Goal: Information Seeking & Learning: Learn about a topic

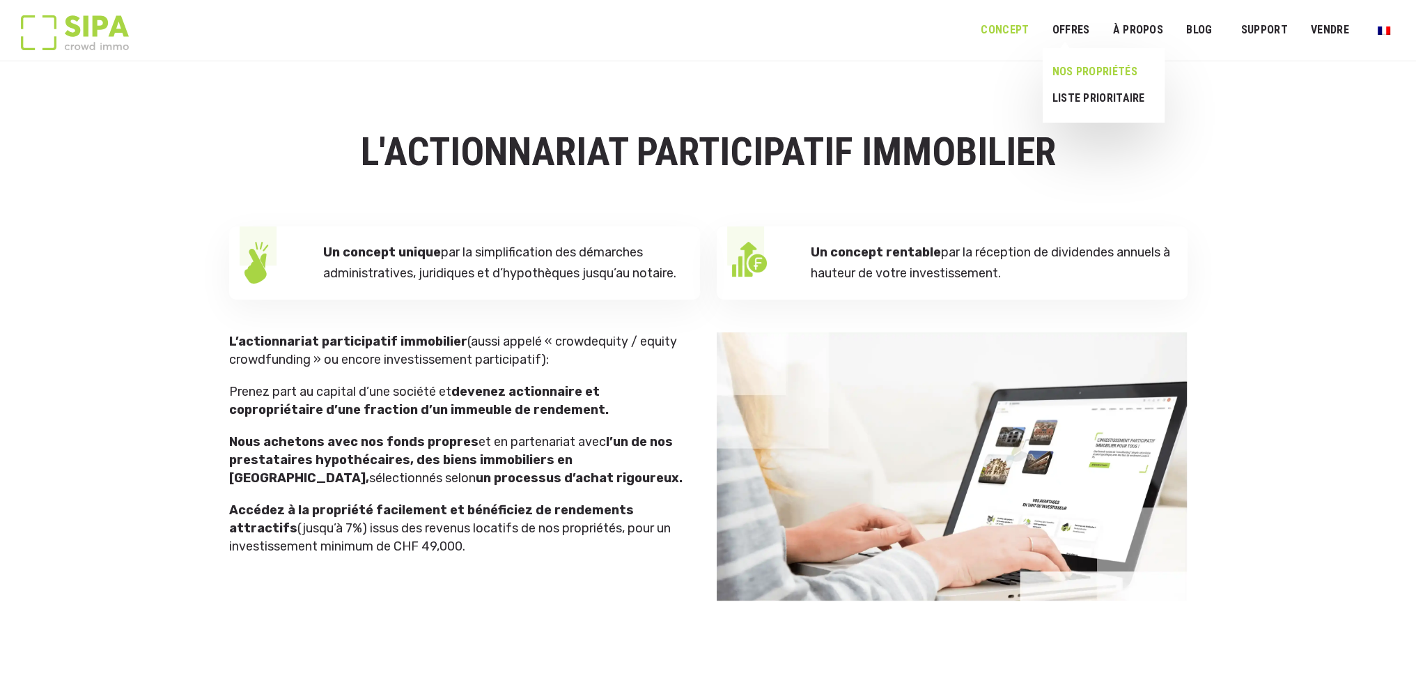
click at [1109, 73] on link "NOS PROPRIÉTÉS" at bounding box center [1097, 71] width 111 height 26
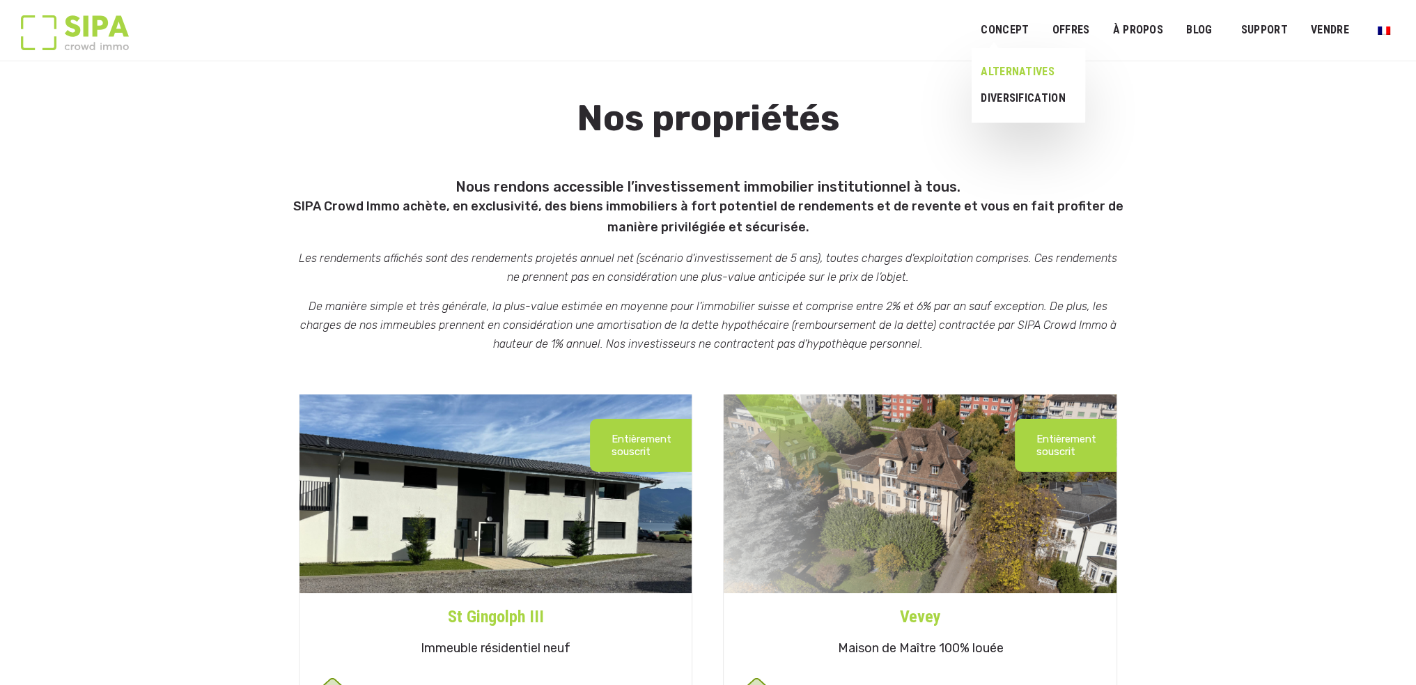
click at [1020, 72] on link "ALTERNATIVES" at bounding box center [1022, 71] width 103 height 26
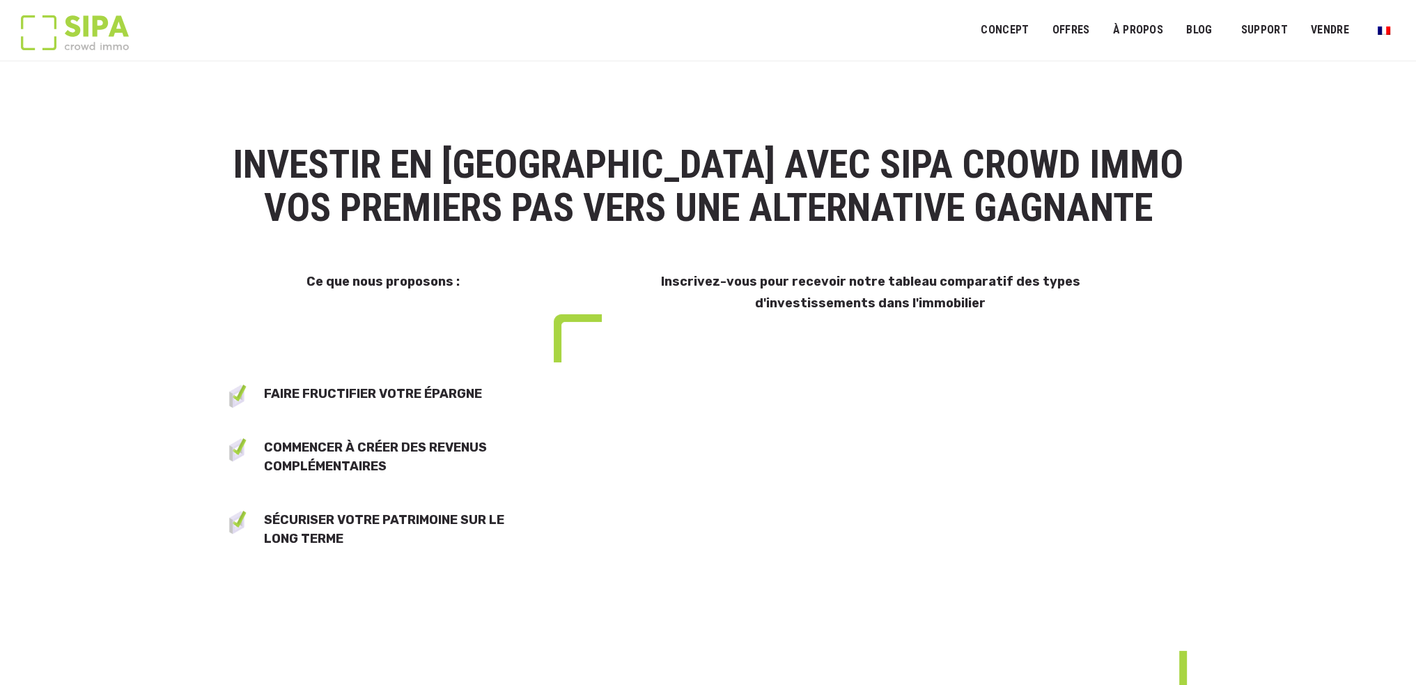
select select "**"
